Goal: Transaction & Acquisition: Download file/media

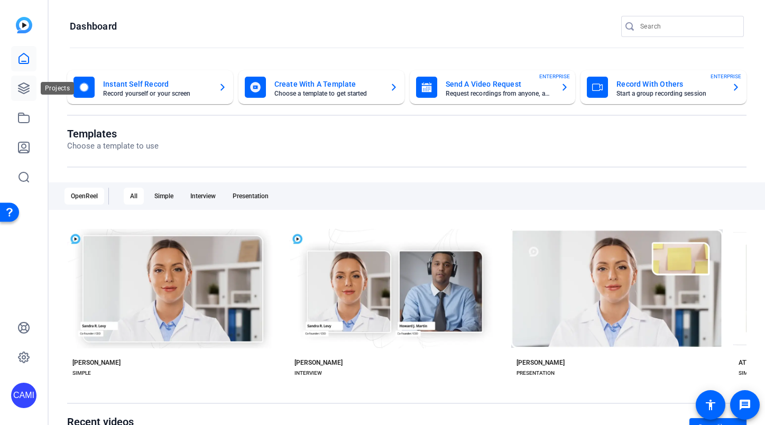
click at [27, 91] on icon at bounding box center [24, 88] width 11 height 11
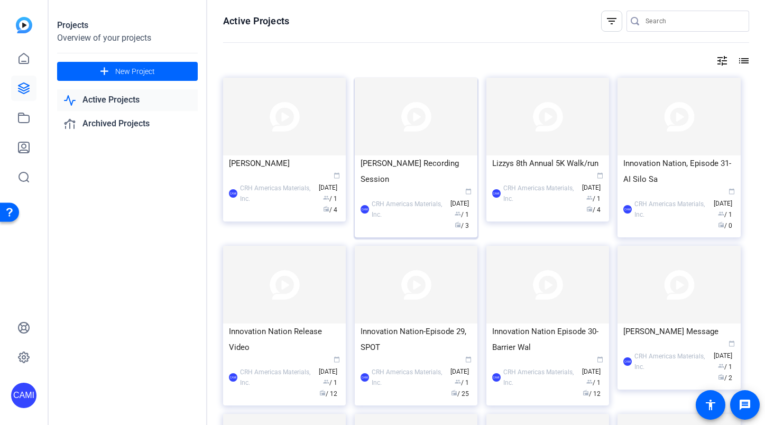
click at [371, 162] on div "[PERSON_NAME] Recording Session" at bounding box center [416, 171] width 111 height 32
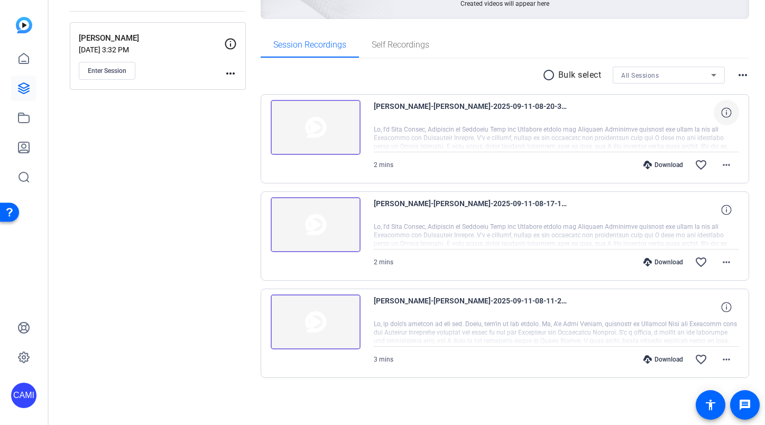
click at [729, 113] on icon at bounding box center [726, 112] width 10 height 10
click at [729, 113] on mat-icon "close" at bounding box center [726, 112] width 13 height 13
click at [728, 207] on icon at bounding box center [726, 210] width 10 height 10
click at [728, 207] on mat-icon "close" at bounding box center [726, 210] width 13 height 13
click at [725, 309] on icon at bounding box center [726, 307] width 10 height 10
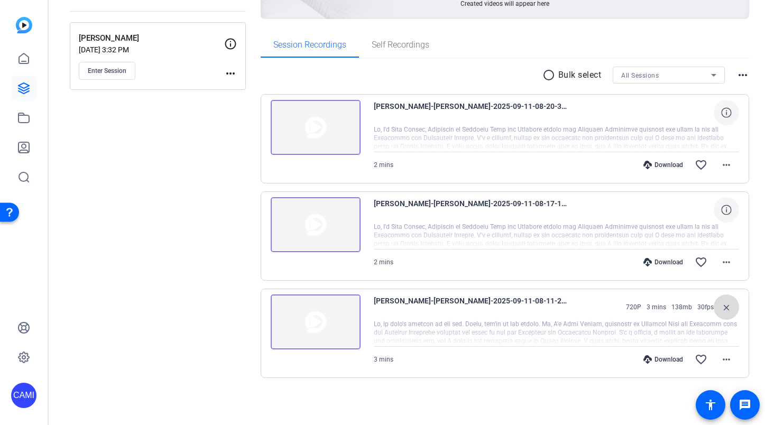
click at [725, 309] on mat-icon "close" at bounding box center [726, 307] width 13 height 13
click at [676, 164] on div "Download" at bounding box center [663, 165] width 50 height 8
click at [725, 167] on mat-icon "more_horiz" at bounding box center [726, 165] width 13 height 13
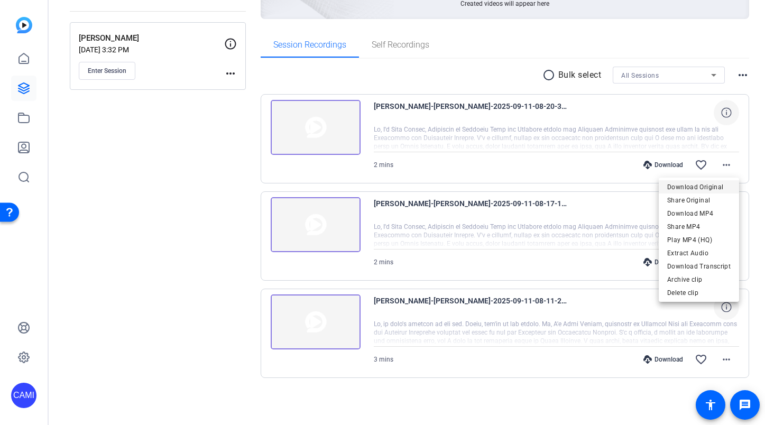
scroll to position [0, 1]
click at [685, 213] on span "Download MP4" at bounding box center [698, 213] width 63 height 13
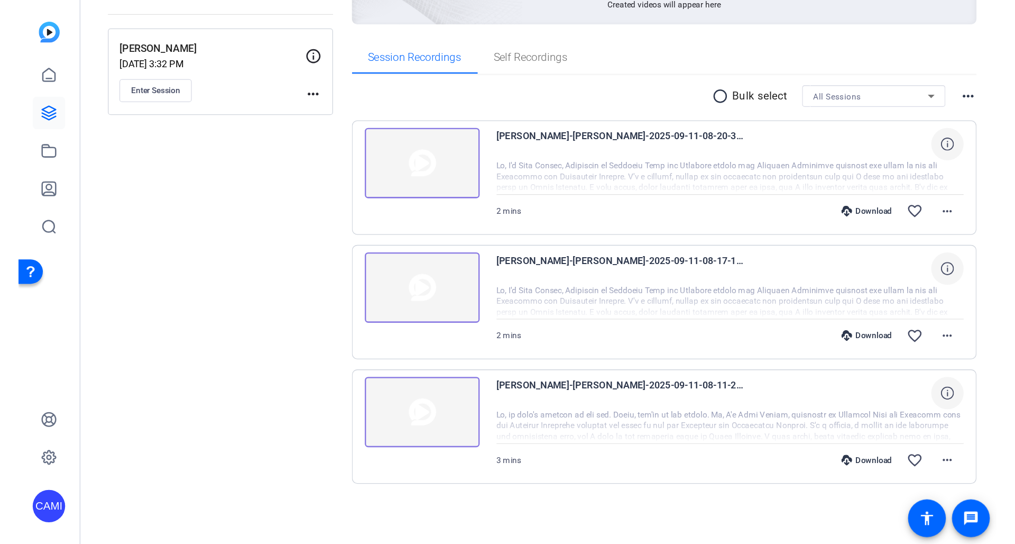
scroll to position [20, 0]
